Goal: Transaction & Acquisition: Purchase product/service

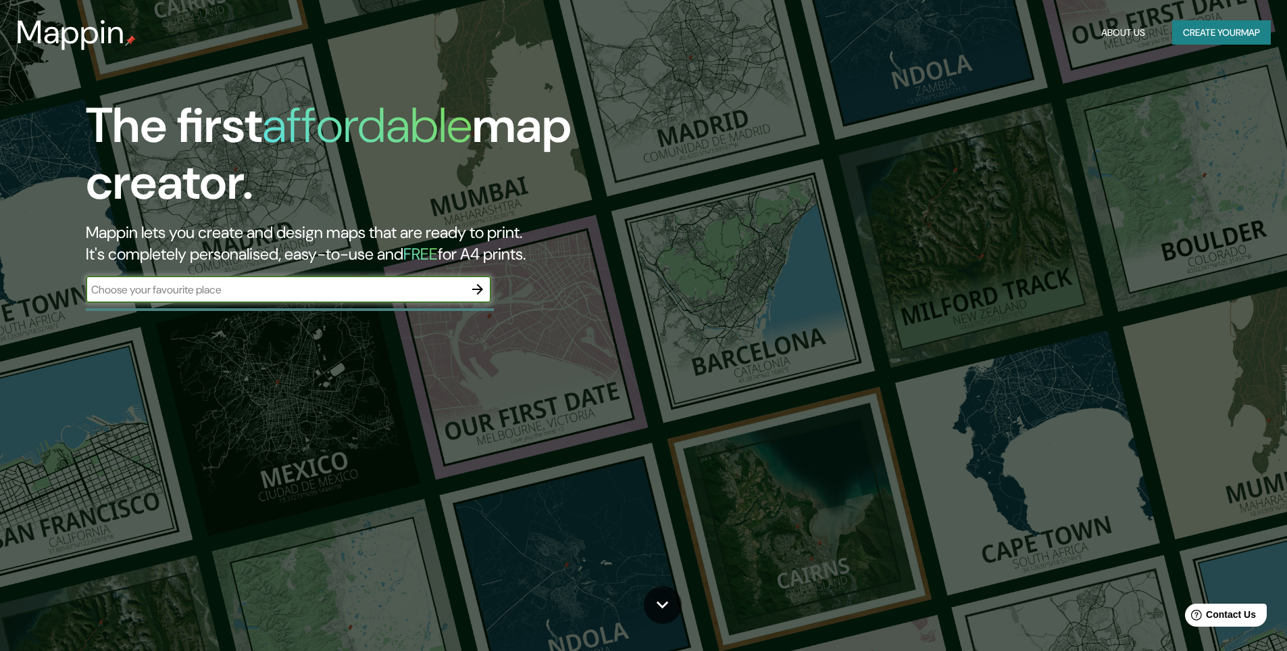
click at [1194, 26] on button "Create your map" at bounding box center [1221, 32] width 99 height 25
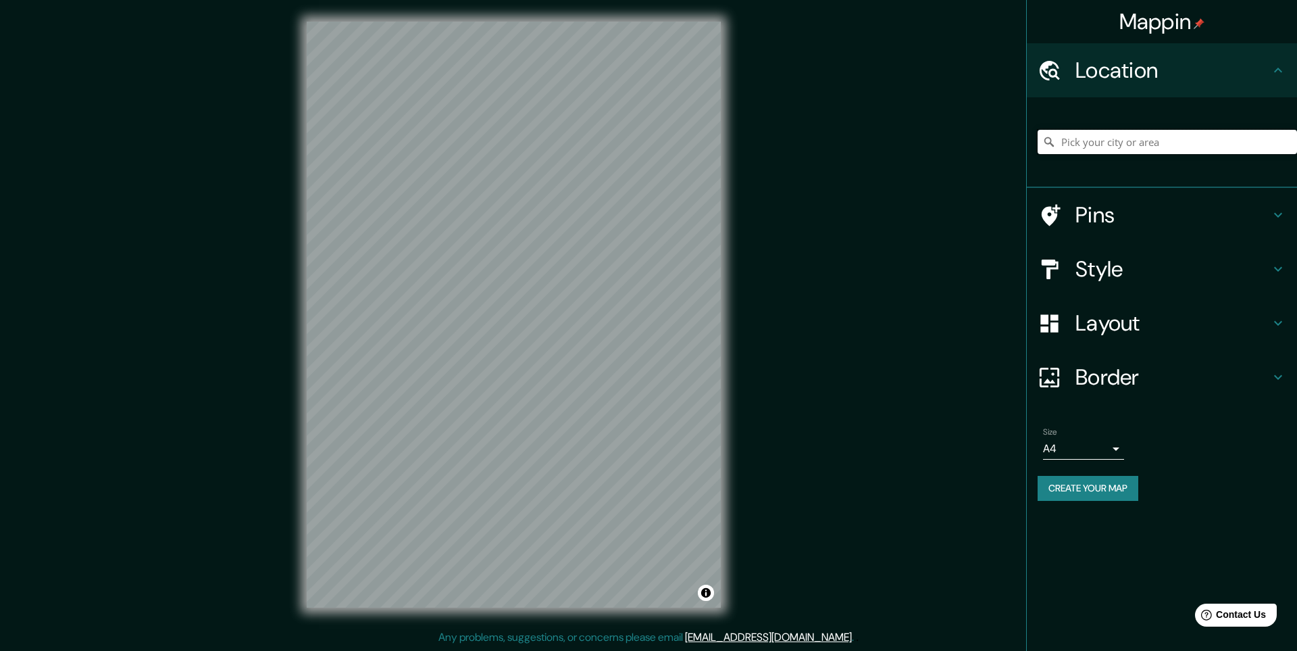
click at [1119, 150] on input "Pick your city or area" at bounding box center [1167, 142] width 259 height 24
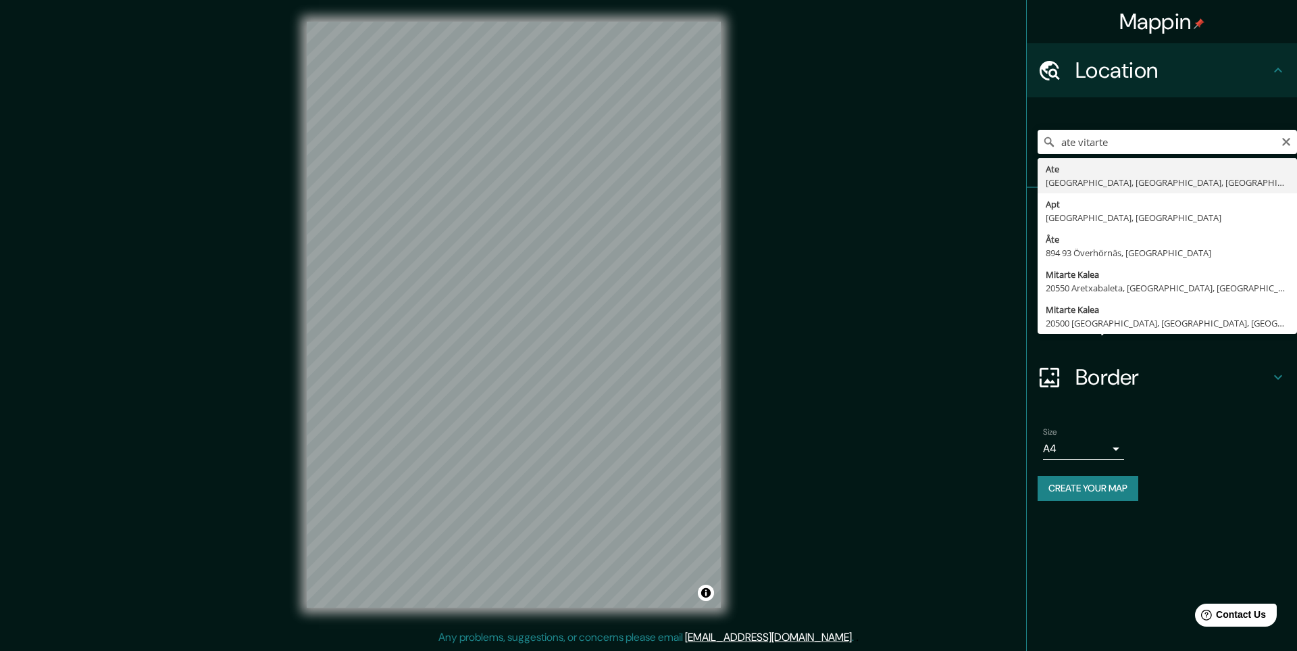
type input "Ate, [GEOGRAPHIC_DATA], [GEOGRAPHIC_DATA], [GEOGRAPHIC_DATA]"
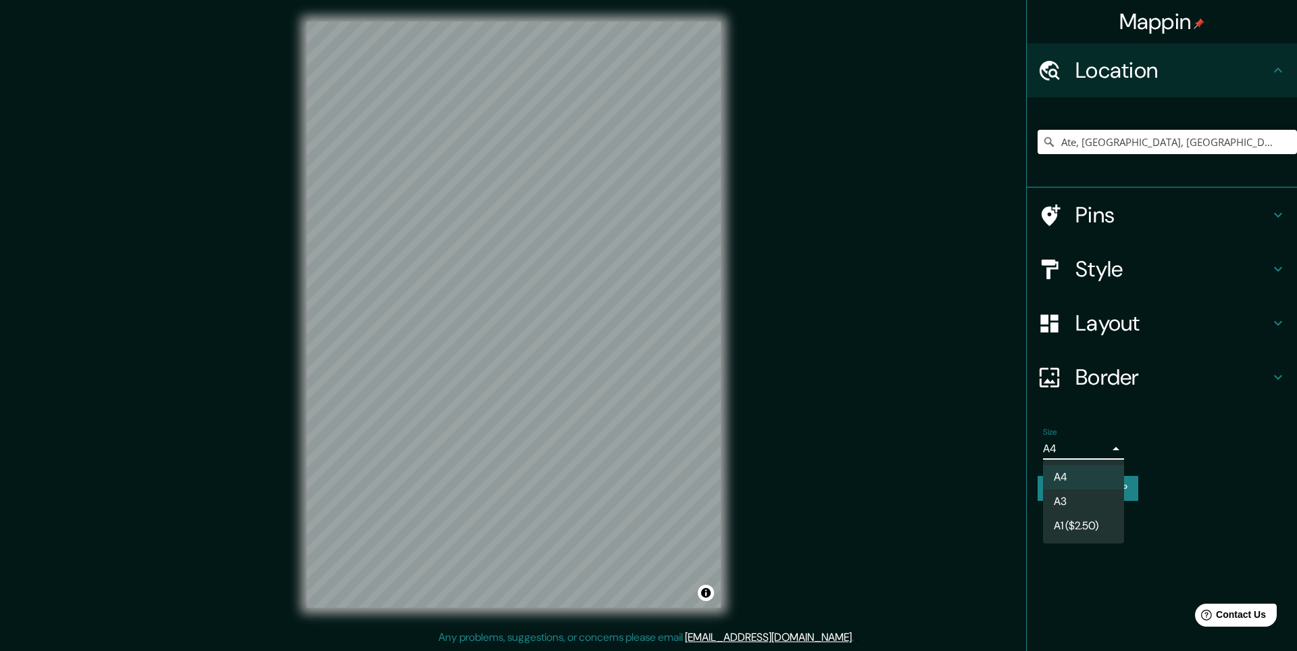
click at [1106, 443] on body "Mappin Location [GEOGRAPHIC_DATA], [GEOGRAPHIC_DATA], [GEOGRAPHIC_DATA], [GEOGR…" at bounding box center [648, 325] width 1297 height 651
click at [1067, 507] on li "A3" at bounding box center [1083, 501] width 81 height 24
type input "a4"
click at [1080, 449] on body "Mappin Location [GEOGRAPHIC_DATA], [GEOGRAPHIC_DATA], [GEOGRAPHIC_DATA], [GEOGR…" at bounding box center [648, 325] width 1297 height 651
click at [1051, 503] on li "A3" at bounding box center [1083, 501] width 81 height 24
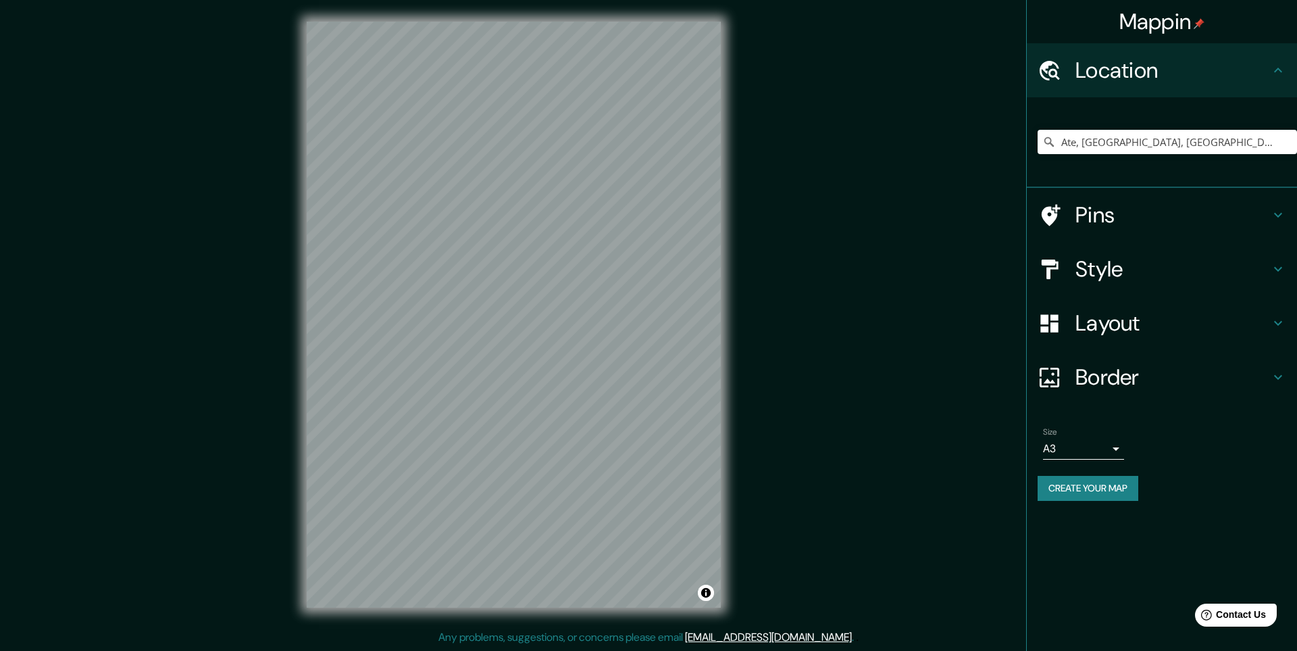
click at [1078, 436] on div "Size A3 a4" at bounding box center [1083, 443] width 81 height 32
click at [1070, 448] on body "Mappin Location [GEOGRAPHIC_DATA], [GEOGRAPHIC_DATA], [GEOGRAPHIC_DATA], [GEOGR…" at bounding box center [648, 325] width 1297 height 651
click at [964, 420] on div at bounding box center [648, 325] width 1297 height 651
click at [1176, 262] on h4 "Style" at bounding box center [1173, 268] width 195 height 27
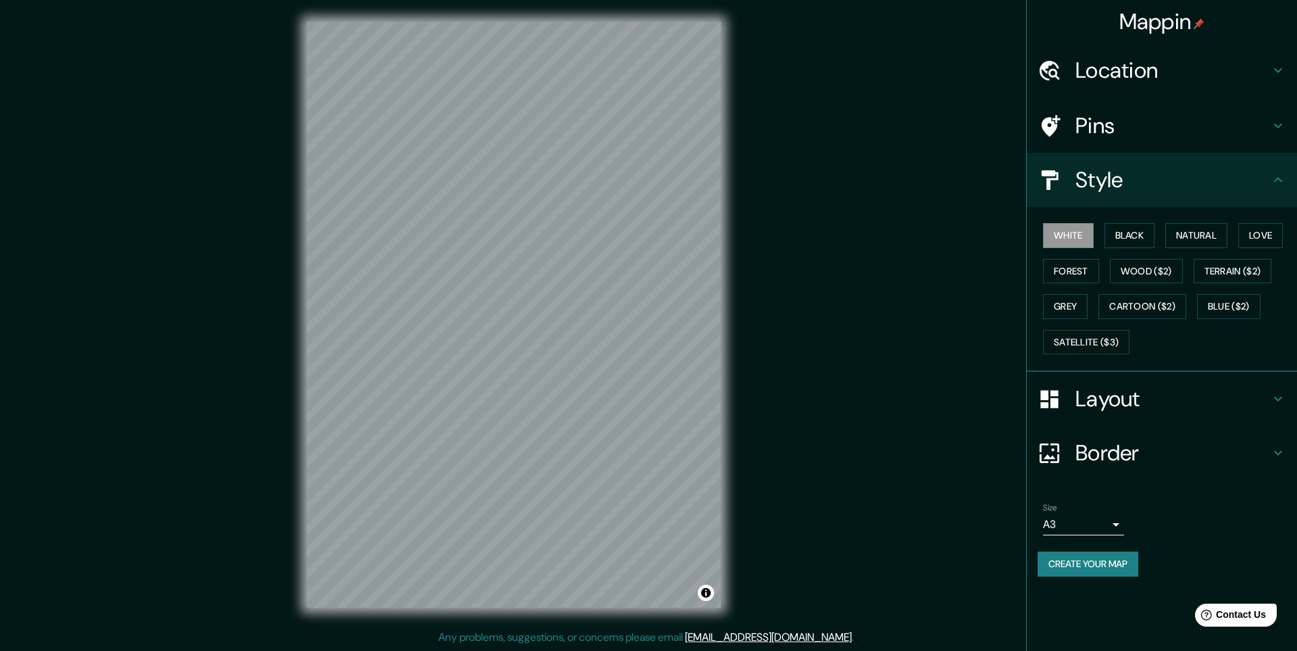
click at [1172, 197] on div "Style" at bounding box center [1162, 180] width 270 height 54
click at [1136, 243] on button "Black" at bounding box center [1130, 235] width 51 height 25
click at [1068, 232] on button "White" at bounding box center [1068, 235] width 51 height 25
click at [1211, 234] on button "Natural" at bounding box center [1196, 235] width 62 height 25
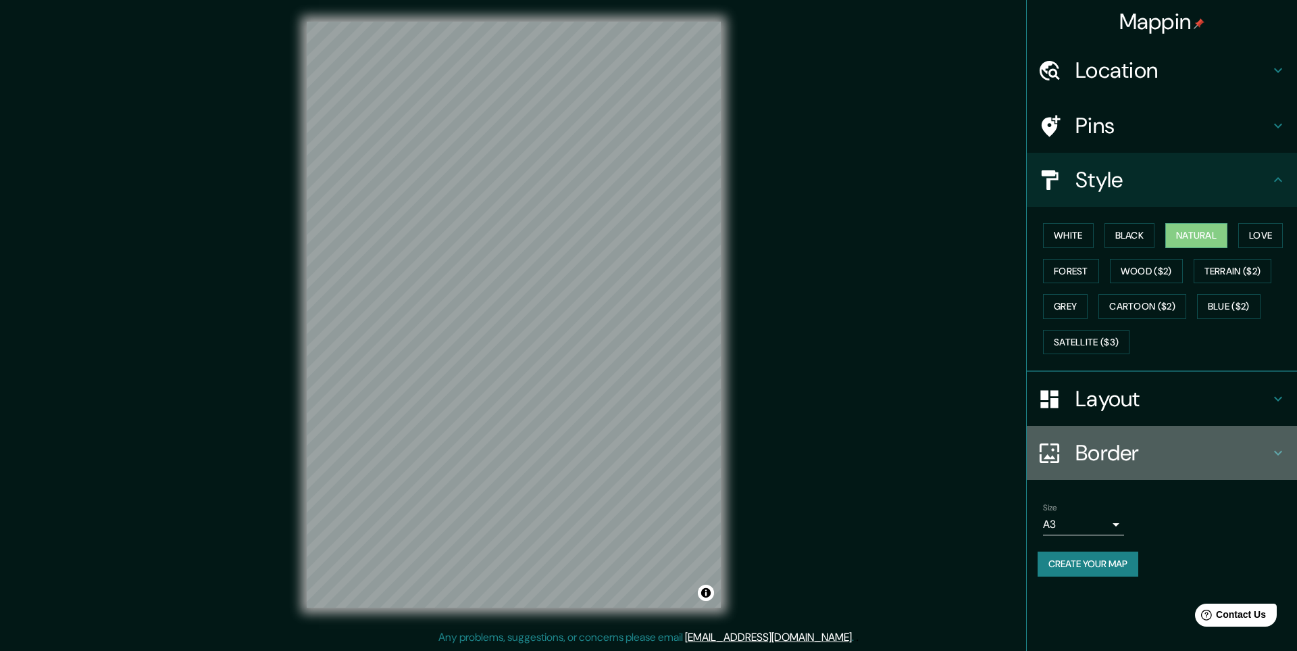
click at [1140, 455] on h4 "Border" at bounding box center [1173, 452] width 195 height 27
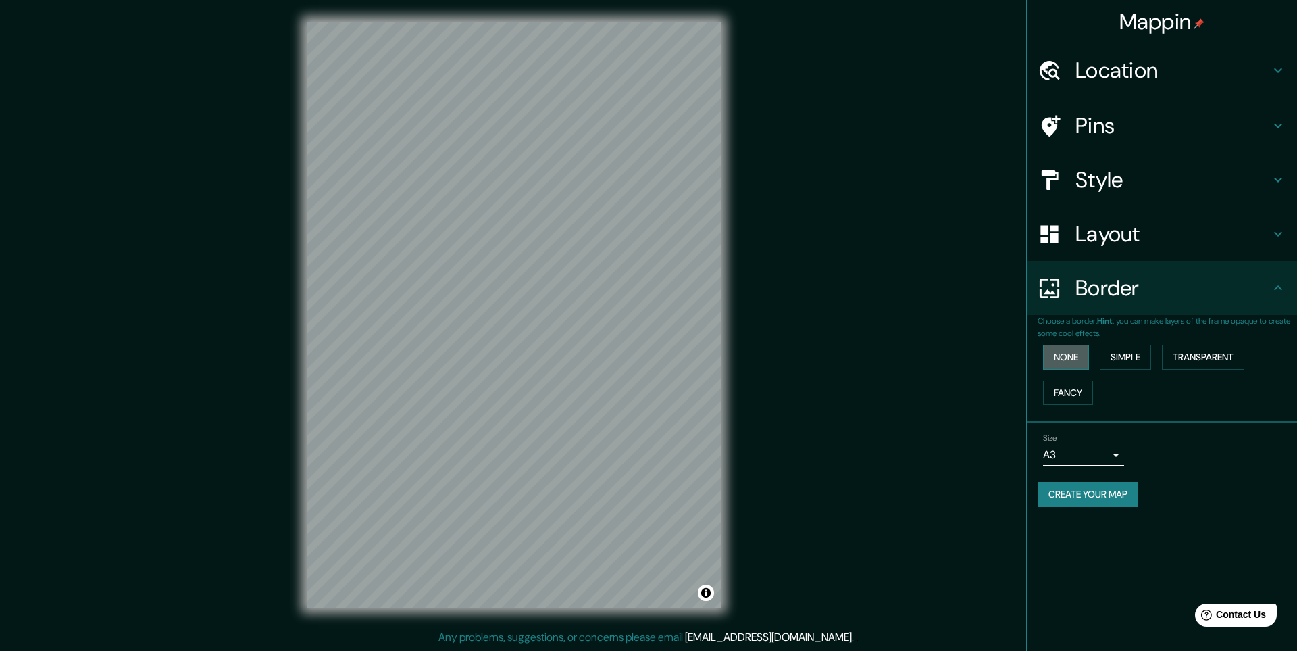
click at [1064, 362] on button "None" at bounding box center [1066, 357] width 46 height 25
click at [1117, 357] on button "Simple" at bounding box center [1125, 357] width 51 height 25
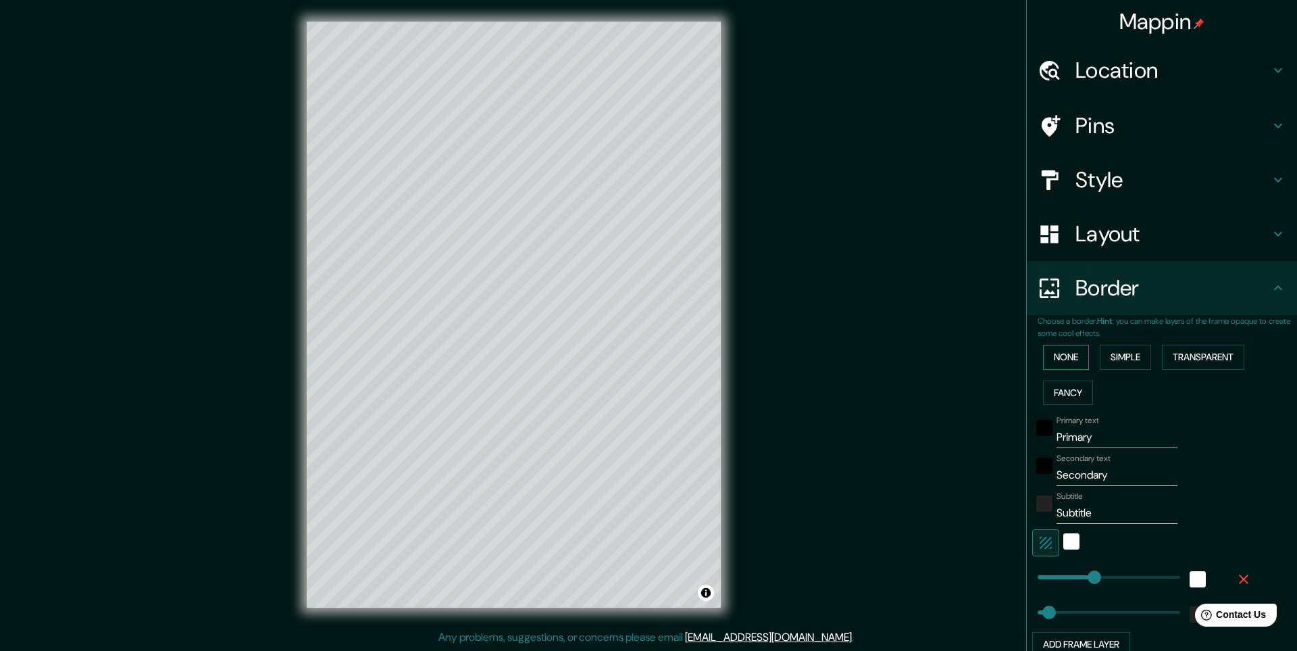
click at [1078, 357] on button "None" at bounding box center [1066, 357] width 46 height 25
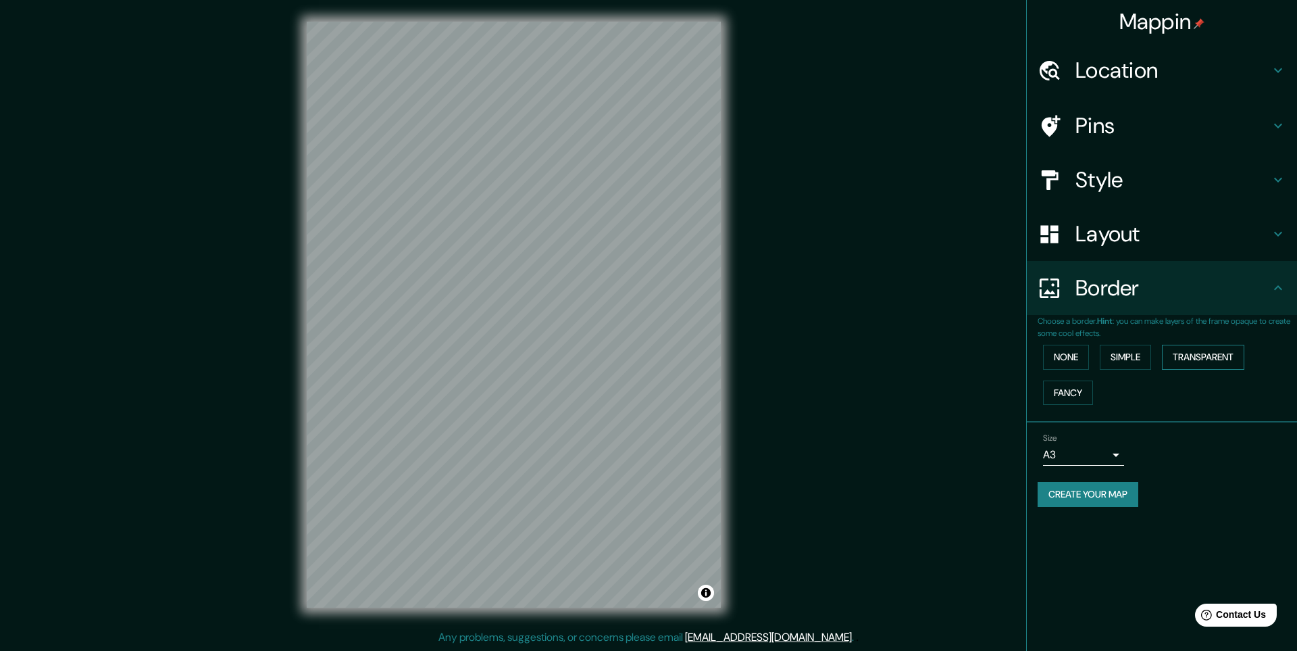
click at [1198, 356] on button "Transparent" at bounding box center [1203, 357] width 82 height 25
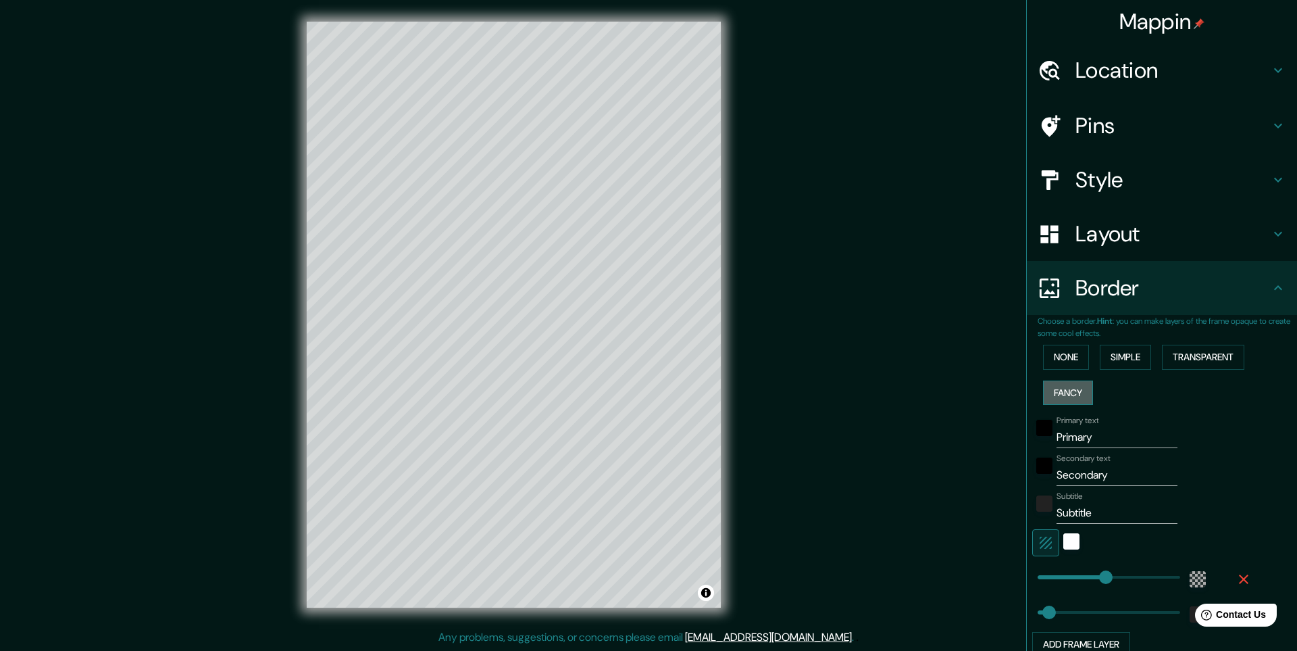
click at [1055, 392] on button "Fancy" at bounding box center [1068, 392] width 50 height 25
click at [1053, 359] on button "None" at bounding box center [1066, 357] width 46 height 25
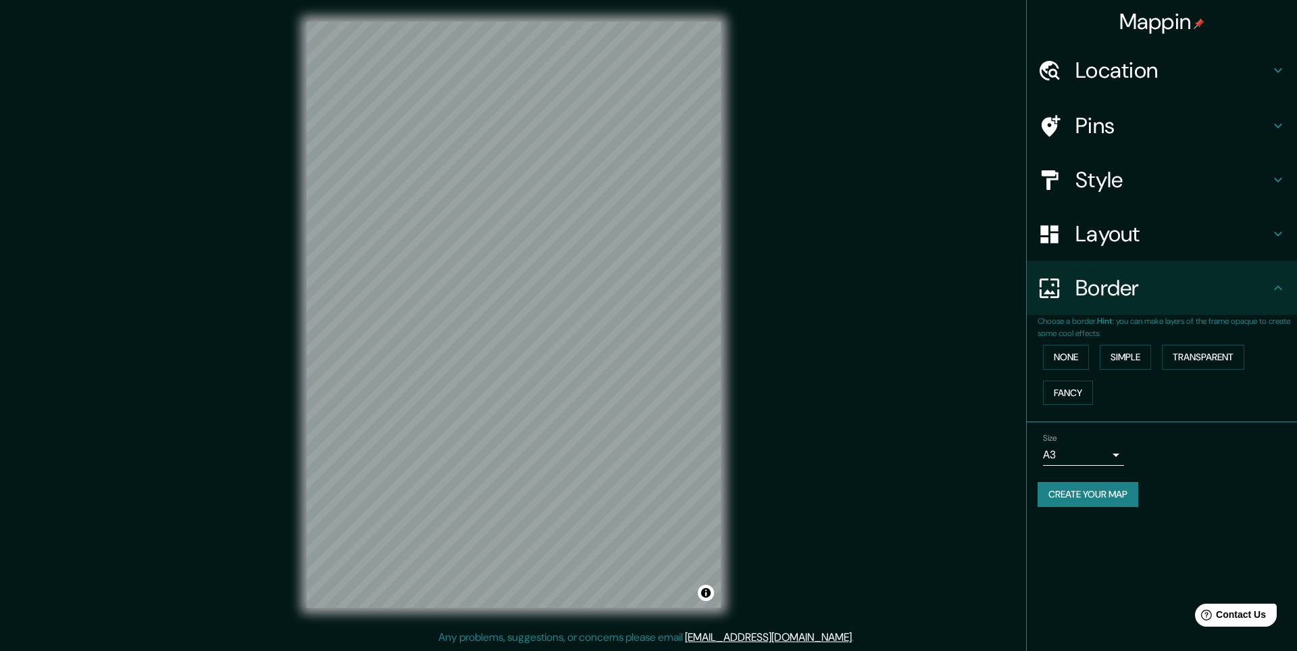
click at [1186, 274] on div "Border" at bounding box center [1162, 288] width 270 height 54
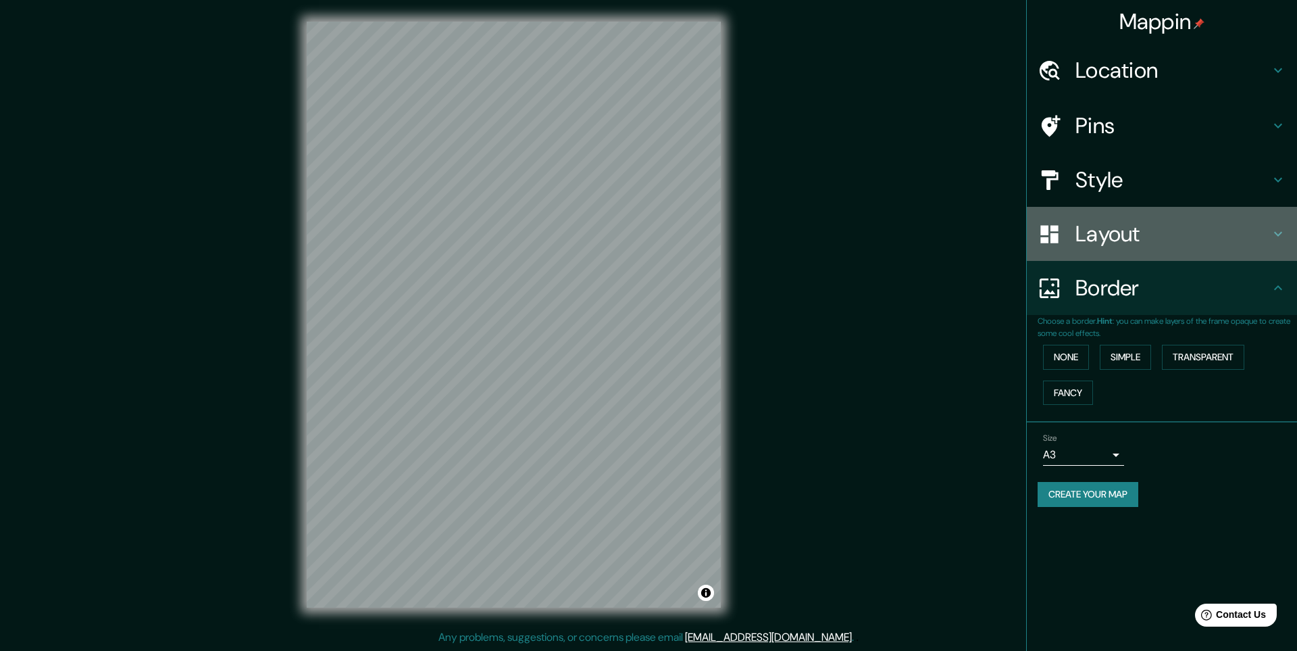
click at [1195, 241] on h4 "Layout" at bounding box center [1173, 233] width 195 height 27
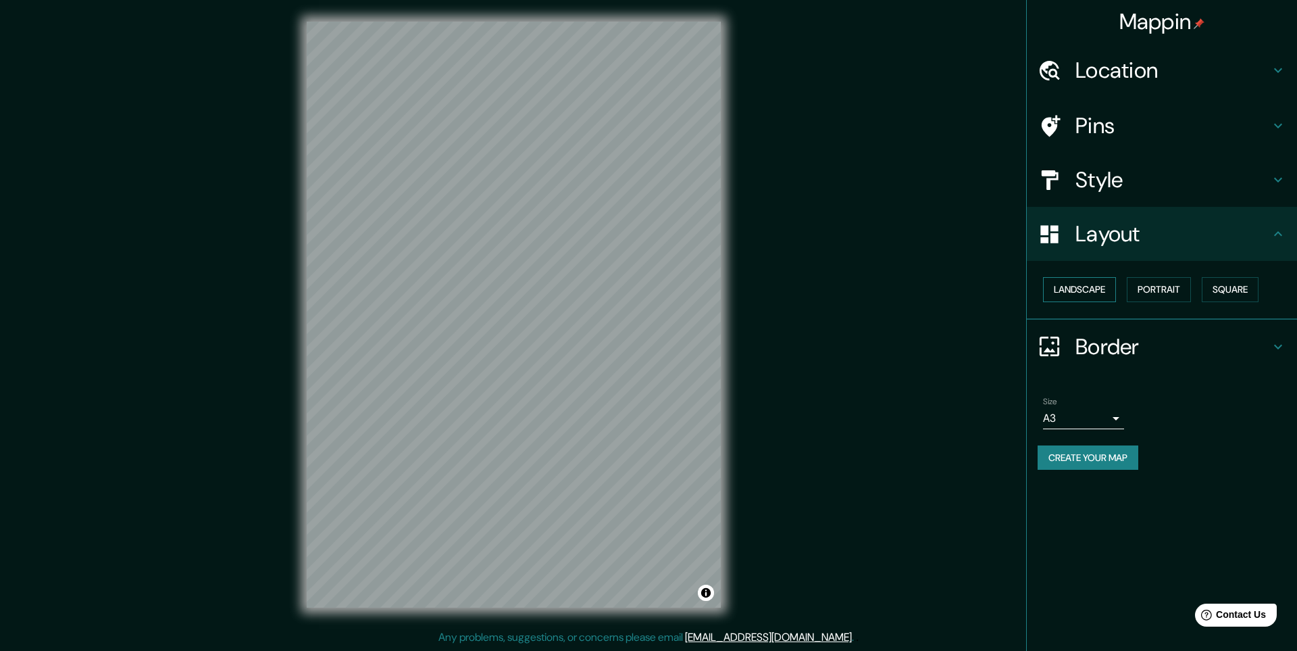
click at [1095, 284] on button "Landscape" at bounding box center [1079, 289] width 73 height 25
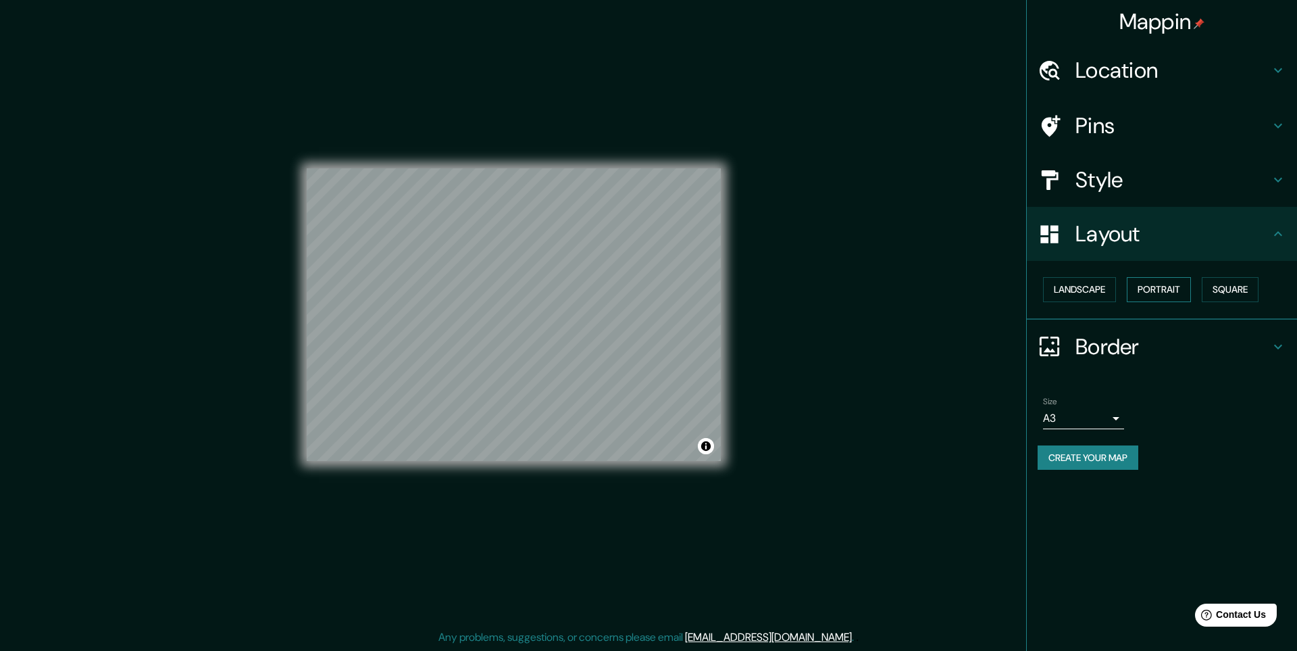
click at [1159, 293] on button "Portrait" at bounding box center [1159, 289] width 64 height 25
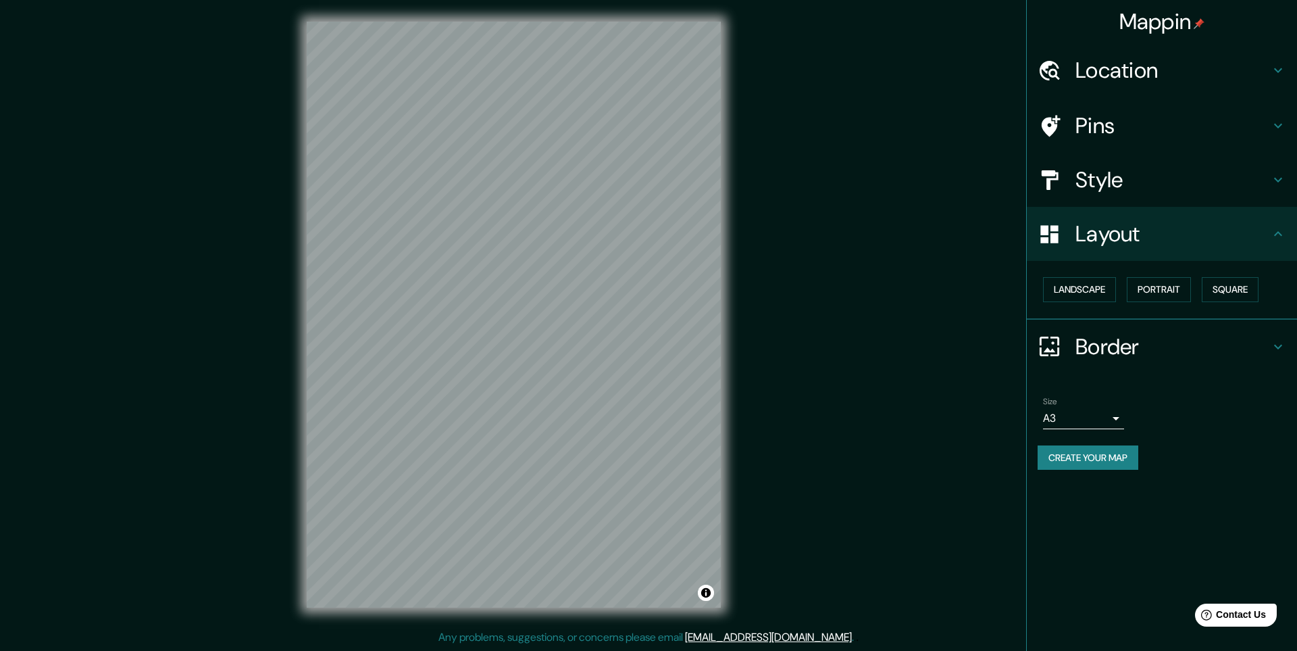
click at [1143, 186] on h4 "Style" at bounding box center [1173, 179] width 195 height 27
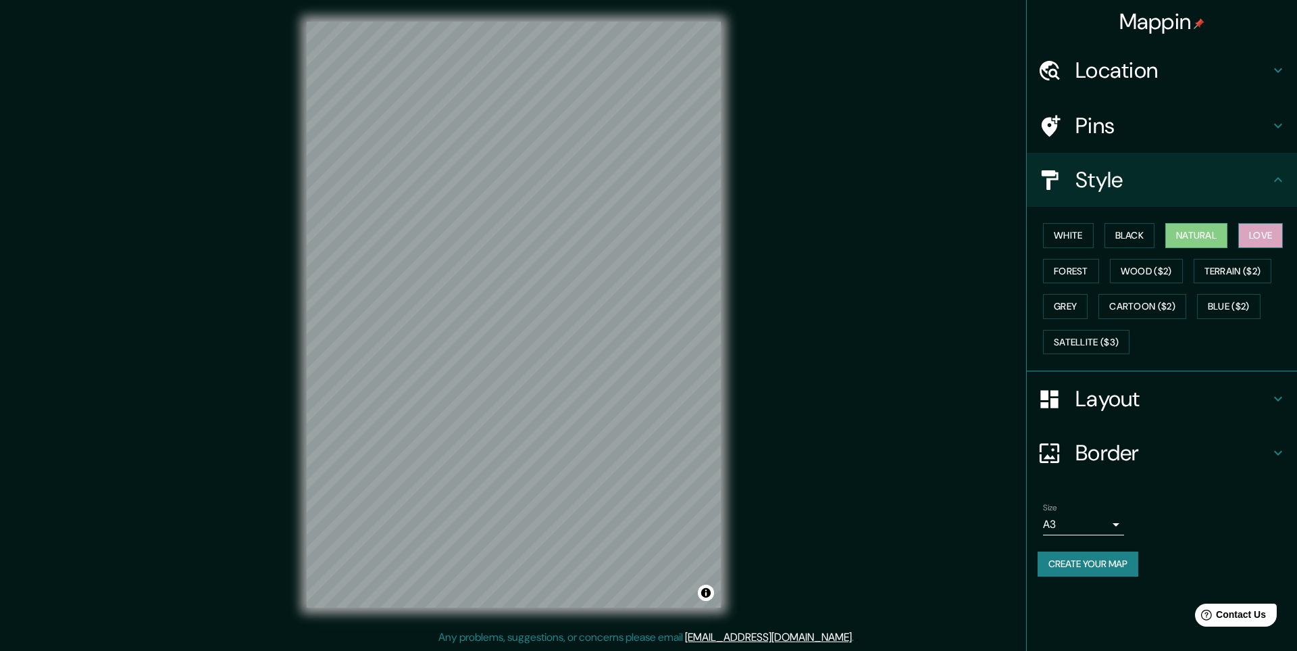
click at [1253, 237] on button "Love" at bounding box center [1260, 235] width 45 height 25
click at [1082, 274] on button "Forest" at bounding box center [1071, 271] width 56 height 25
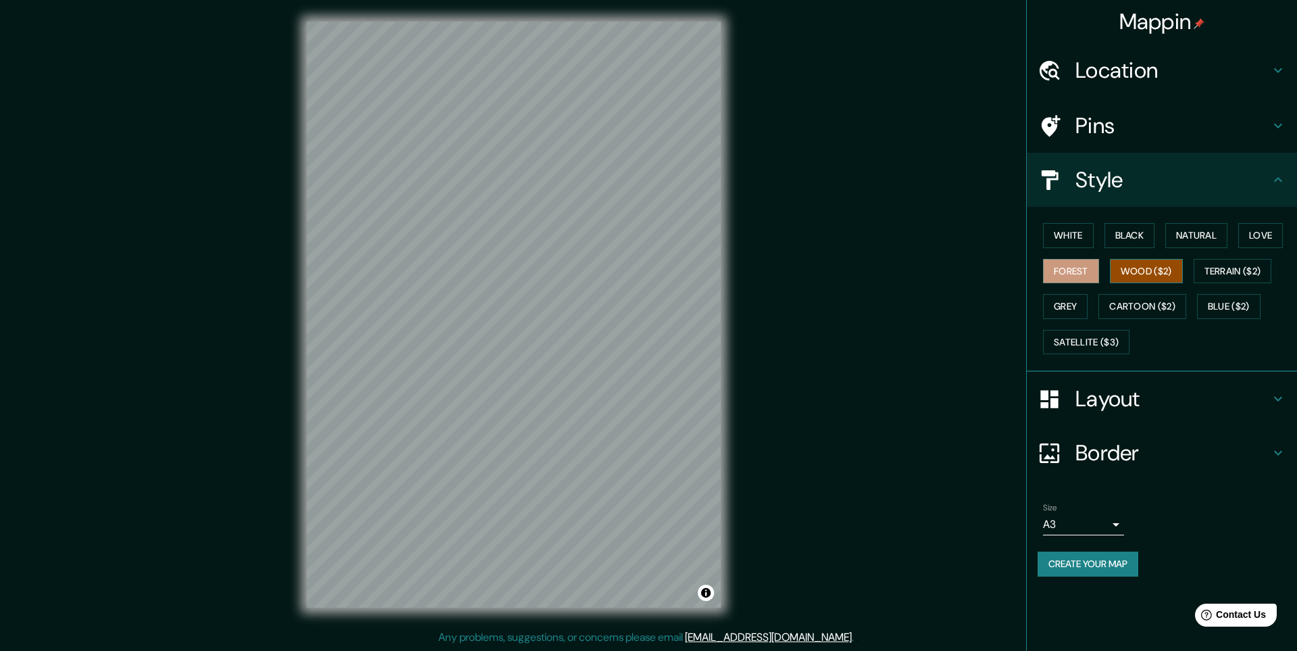
click at [1162, 267] on button "Wood ($2)" at bounding box center [1146, 271] width 73 height 25
click at [1238, 266] on button "Terrain ($2)" at bounding box center [1233, 271] width 78 height 25
click at [1071, 304] on button "Grey" at bounding box center [1065, 306] width 45 height 25
click at [1132, 306] on button "Cartoon ($2)" at bounding box center [1142, 306] width 88 height 25
click at [1080, 309] on button "Grey" at bounding box center [1065, 306] width 45 height 25
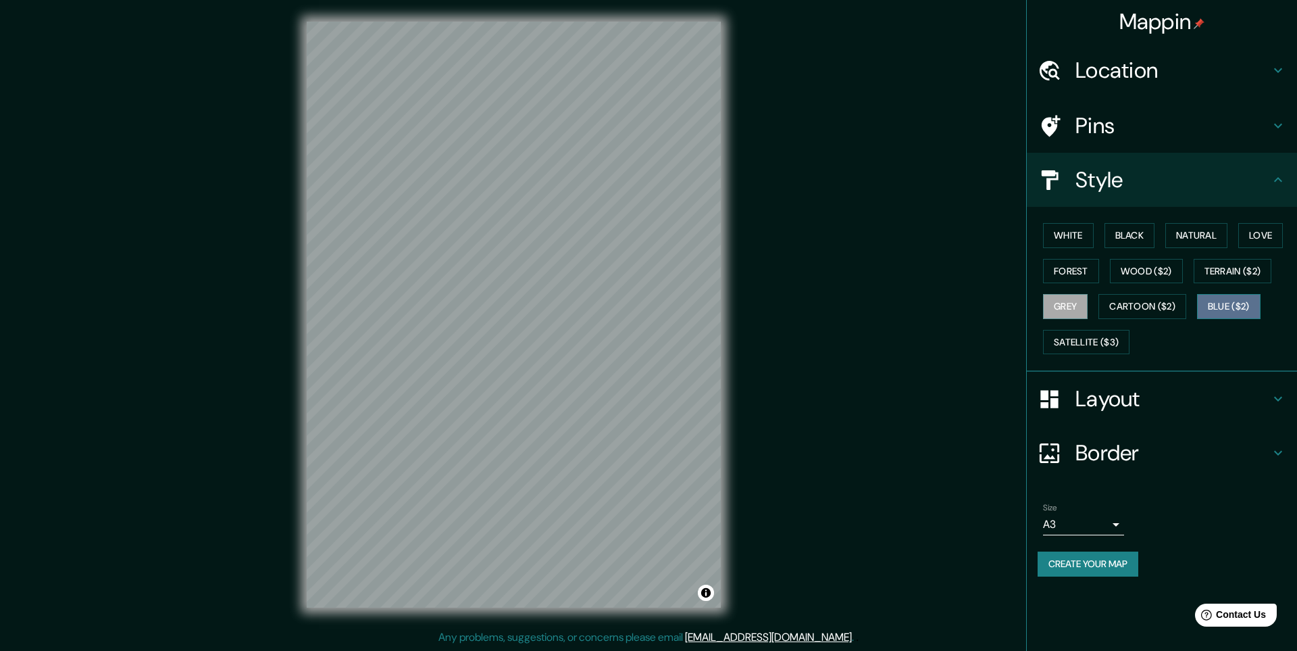
click at [1230, 307] on button "Blue ($2)" at bounding box center [1229, 306] width 64 height 25
click at [1096, 345] on button "Satellite ($3)" at bounding box center [1086, 342] width 86 height 25
click at [1098, 243] on div "White Black Natural Love Forest Wood ($2) Terrain ($2) Grey Cartoon ($2) Blue (…" at bounding box center [1167, 289] width 259 height 142
click at [1063, 243] on button "White" at bounding box center [1068, 235] width 51 height 25
